Goal: Book appointment/travel/reservation

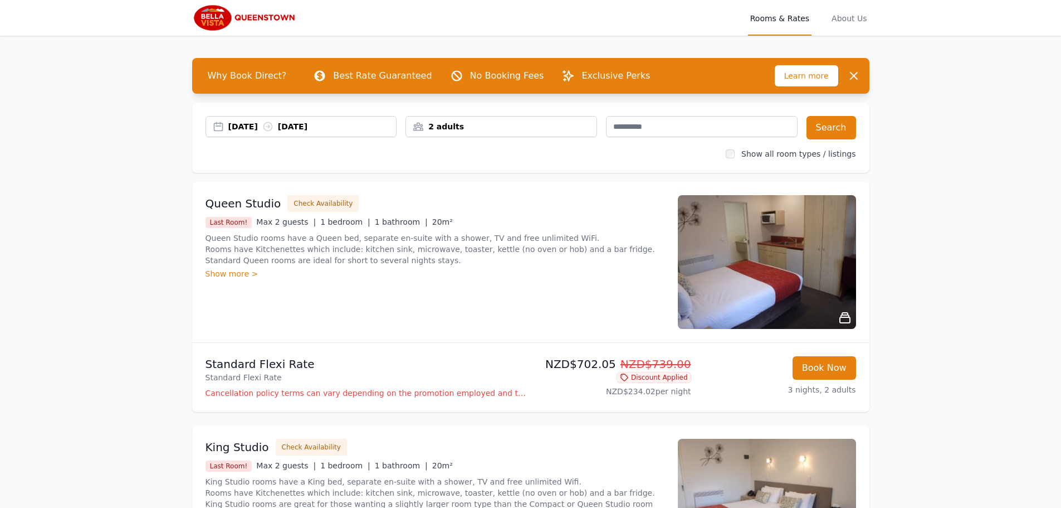
click at [265, 128] on div "[DATE] [DATE]" at bounding box center [312, 126] width 168 height 11
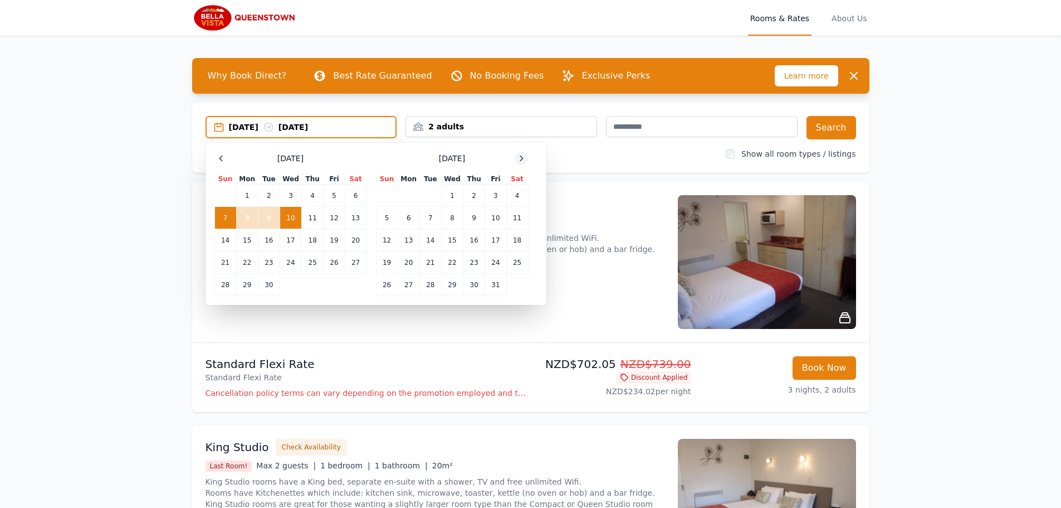
click at [523, 160] on icon at bounding box center [521, 158] width 9 height 9
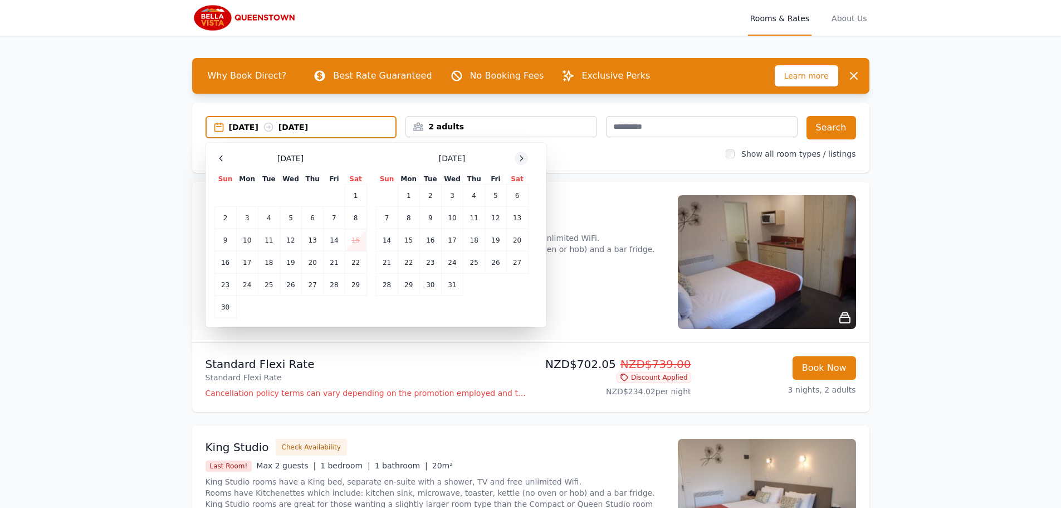
click at [523, 160] on icon at bounding box center [521, 158] width 9 height 9
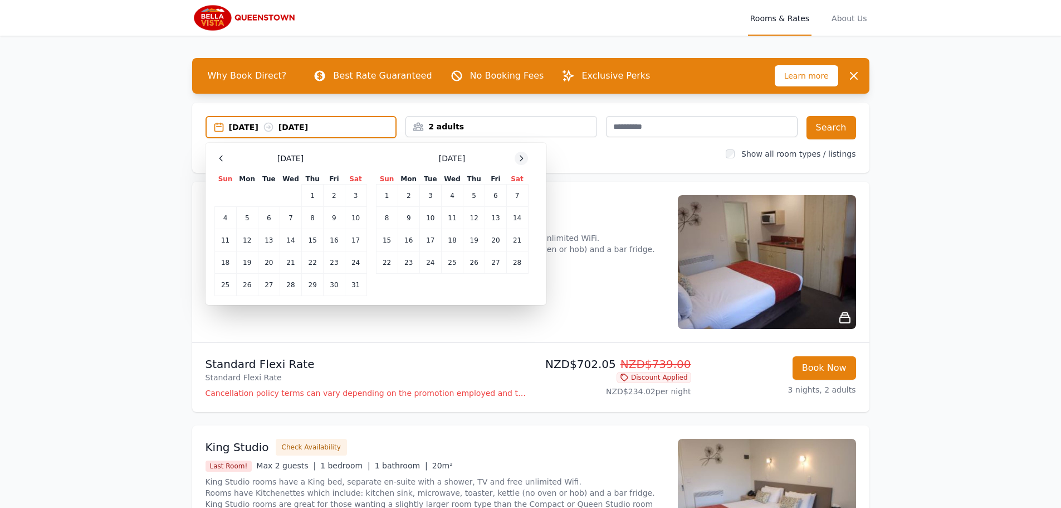
click at [523, 160] on icon at bounding box center [521, 158] width 9 height 9
click at [251, 262] on td "23" at bounding box center [247, 262] width 22 height 22
click at [291, 262] on td "25" at bounding box center [291, 262] width 22 height 22
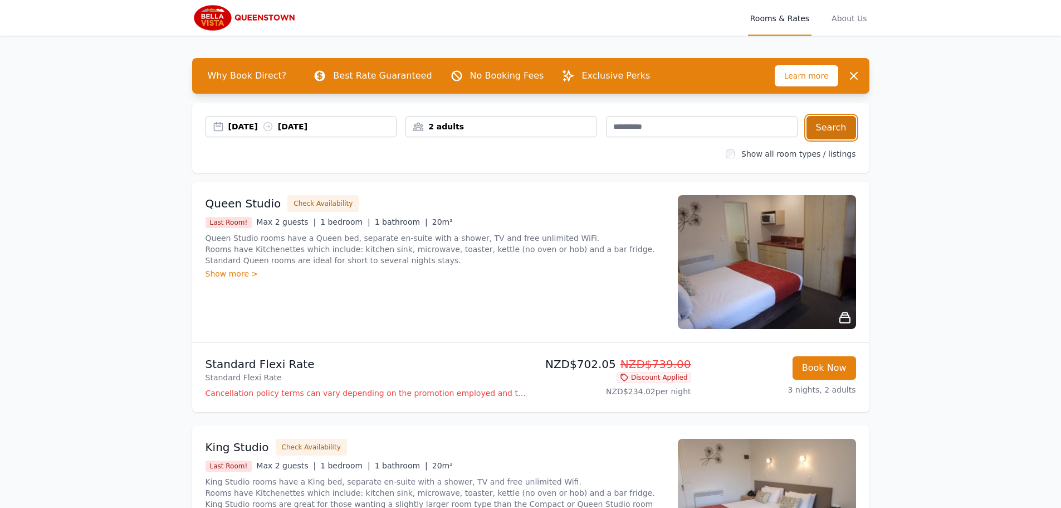
click at [835, 133] on button "Search" at bounding box center [832, 127] width 50 height 23
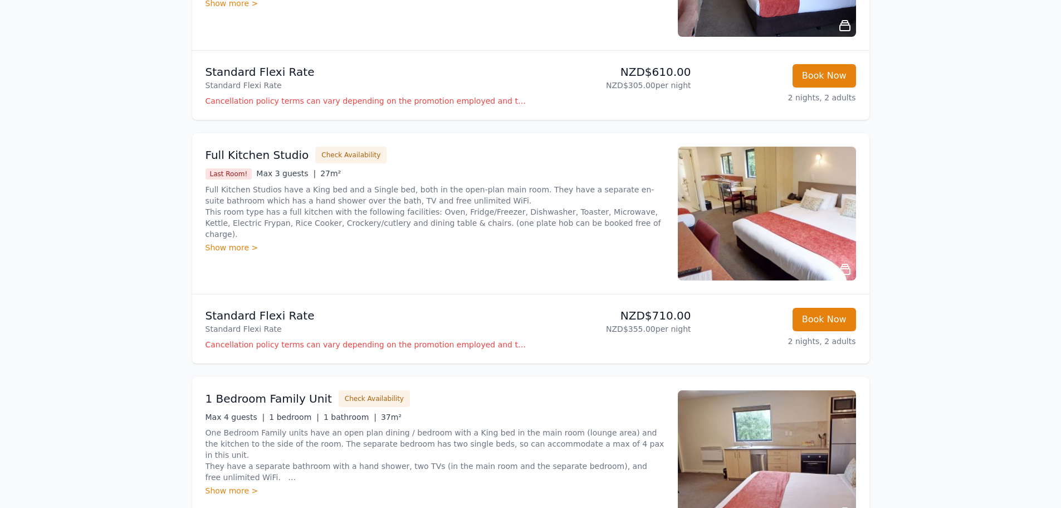
scroll to position [279, 0]
